Goal: Find specific page/section: Find specific page/section

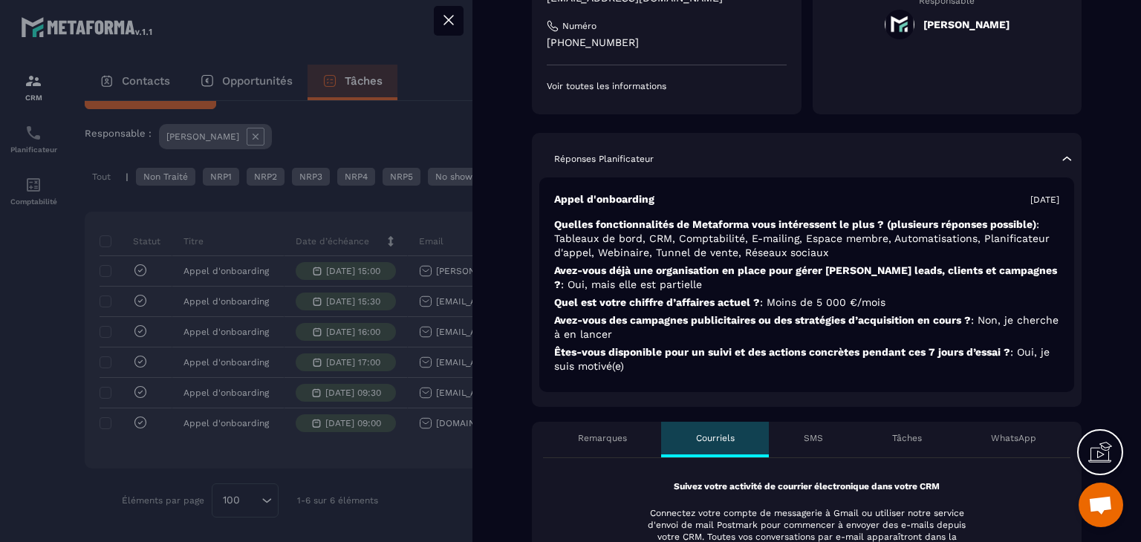
scroll to position [297, 0]
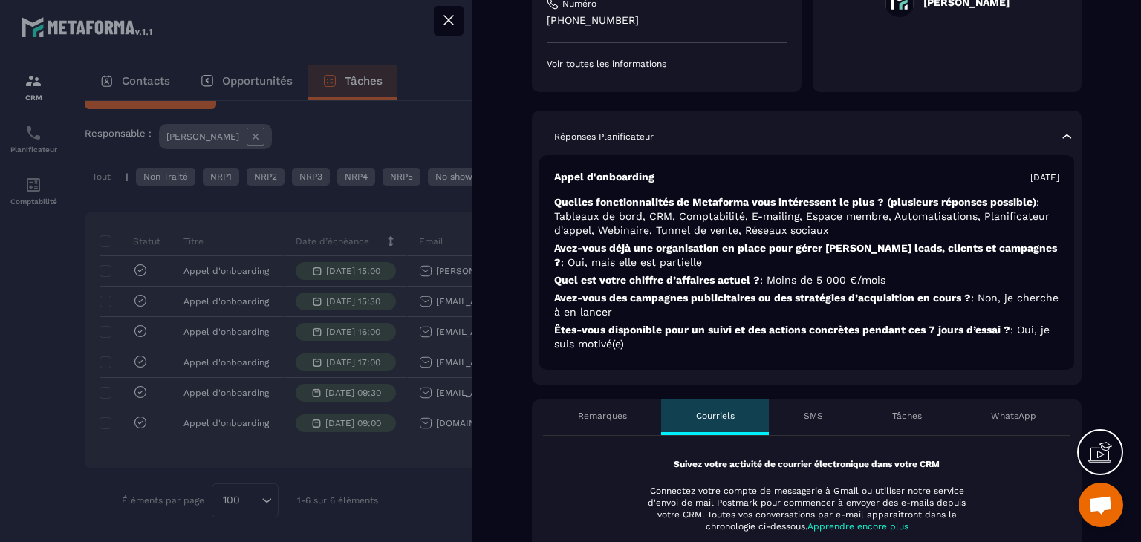
click at [451, 25] on icon at bounding box center [449, 20] width 18 height 18
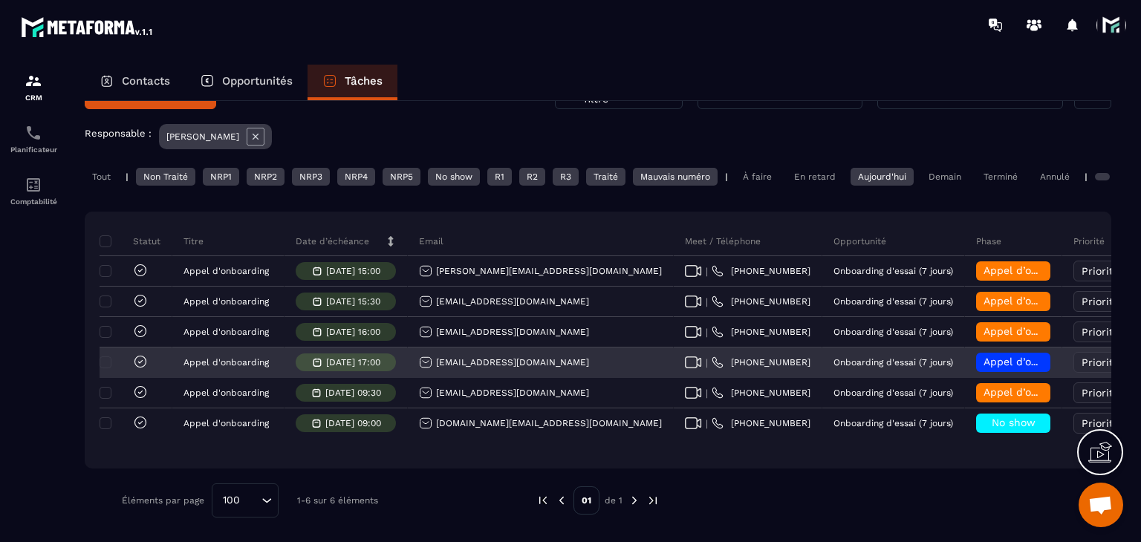
click at [685, 365] on icon at bounding box center [693, 362] width 17 height 12
click at [511, 357] on div "[EMAIL_ADDRESS][DOMAIN_NAME]" at bounding box center [504, 362] width 170 height 13
